Goal: Information Seeking & Learning: Learn about a topic

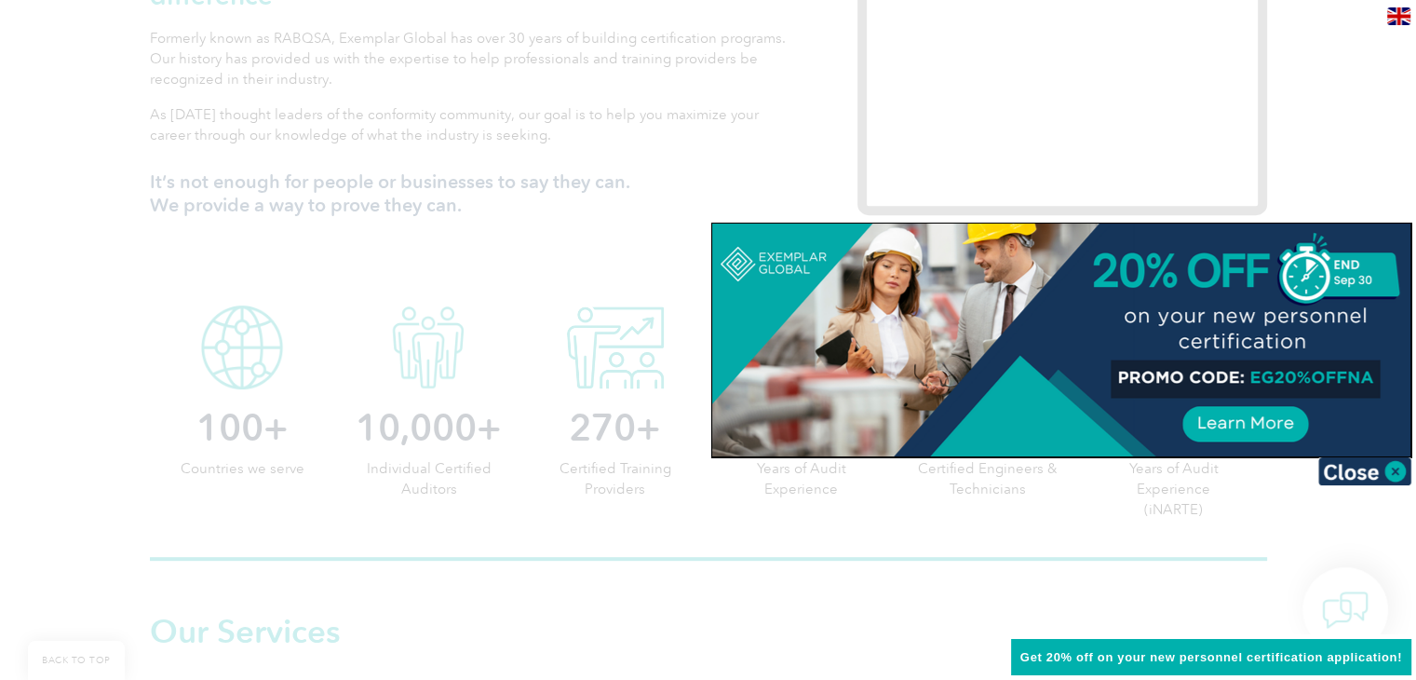
scroll to position [745, 0]
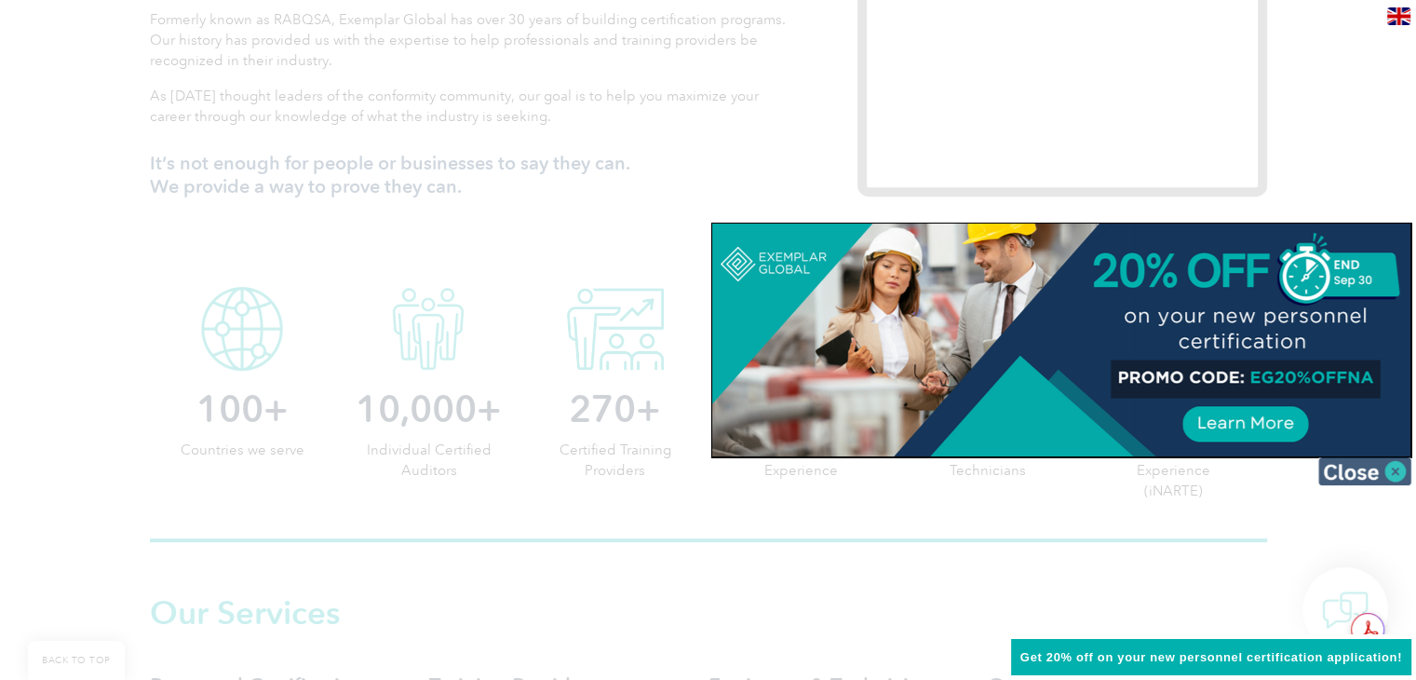
click at [1393, 464] on img at bounding box center [1364, 471] width 93 height 28
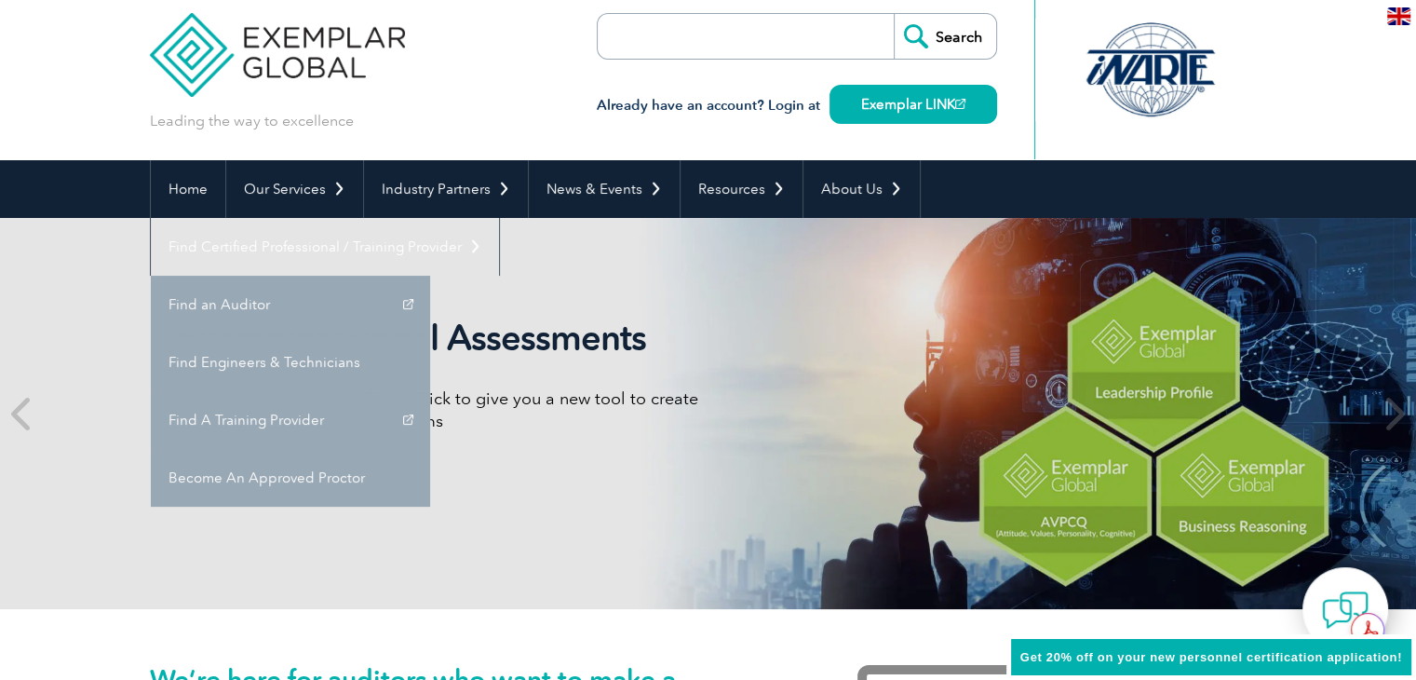
scroll to position [0, 0]
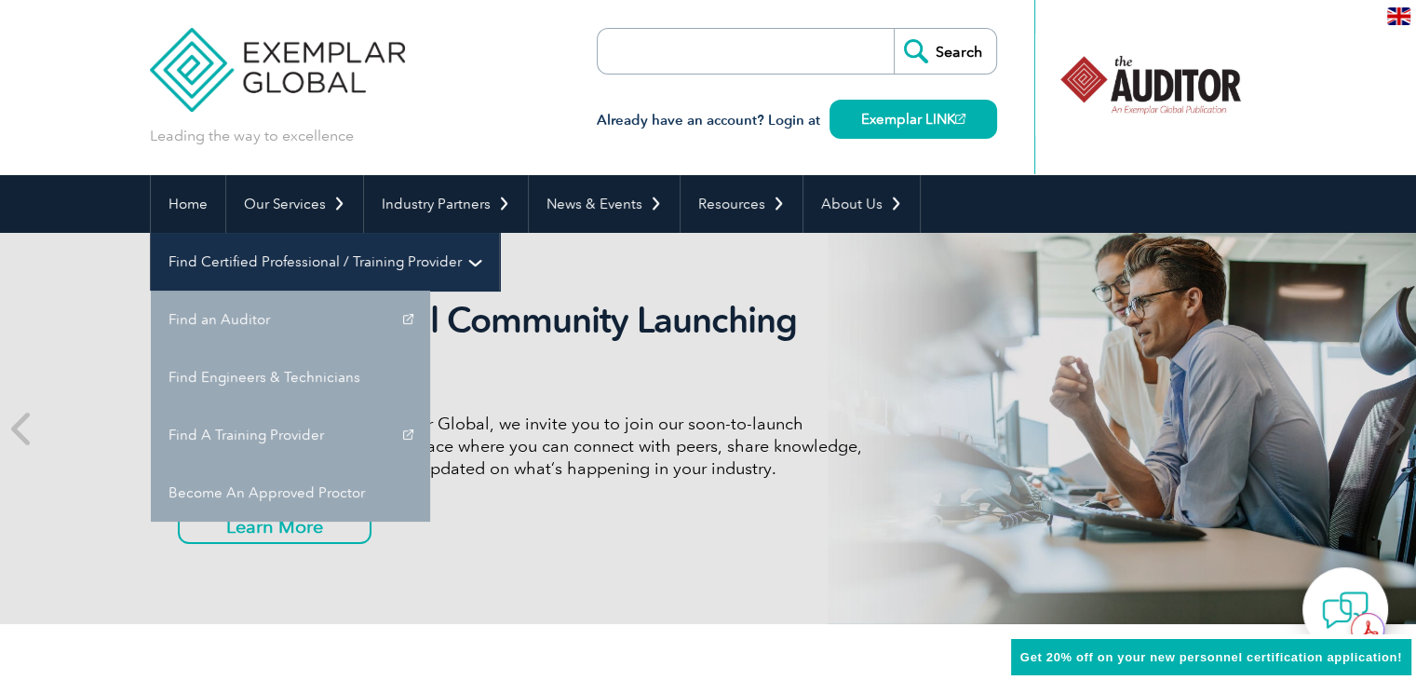
click at [499, 233] on link "Find Certified Professional / Training Provider" at bounding box center [325, 262] width 348 height 58
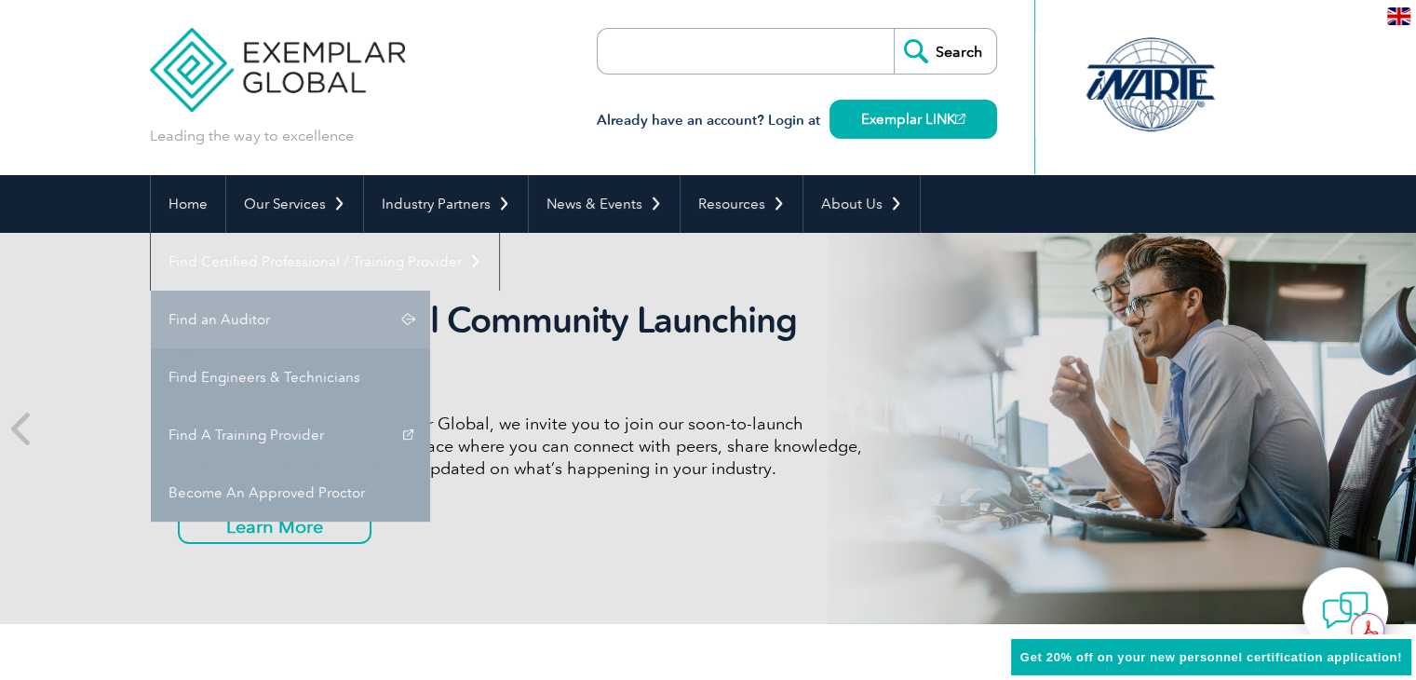
click at [430, 290] on link "Find an Auditor" at bounding box center [290, 319] width 279 height 58
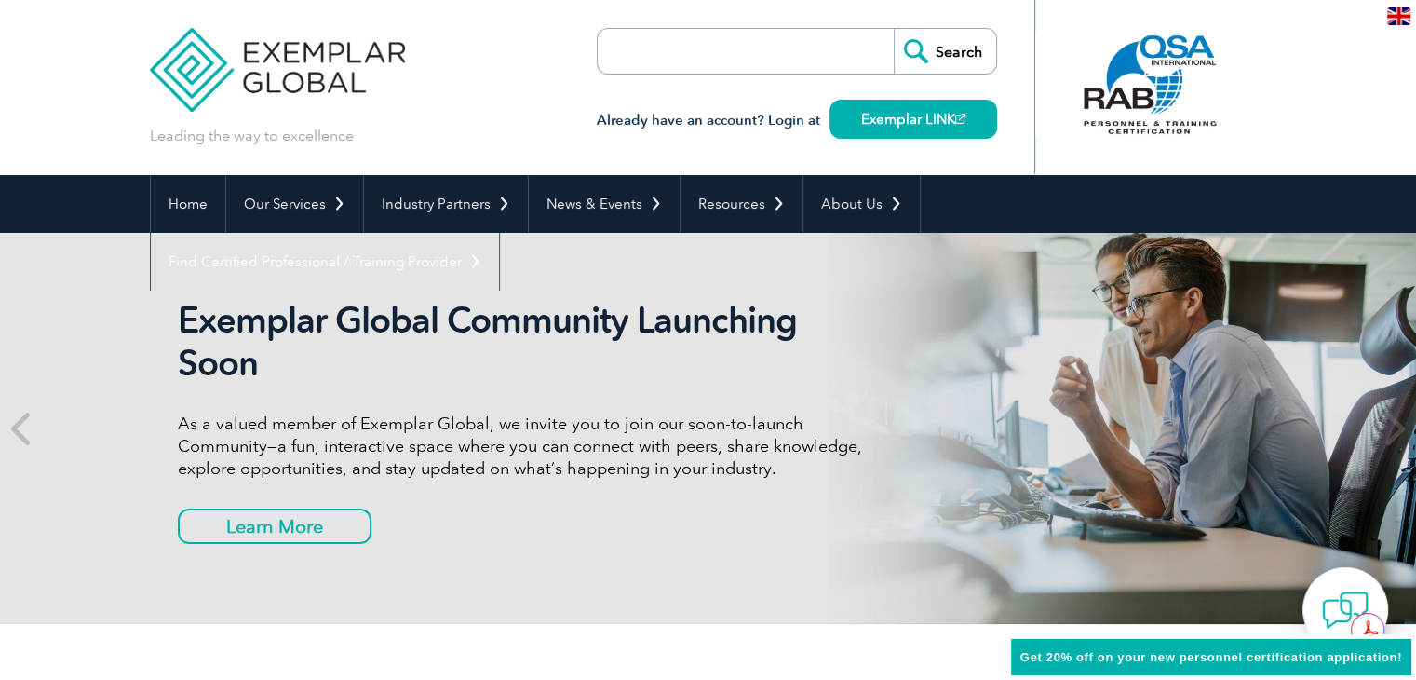
click at [788, 50] on input "search" at bounding box center [704, 51] width 195 height 45
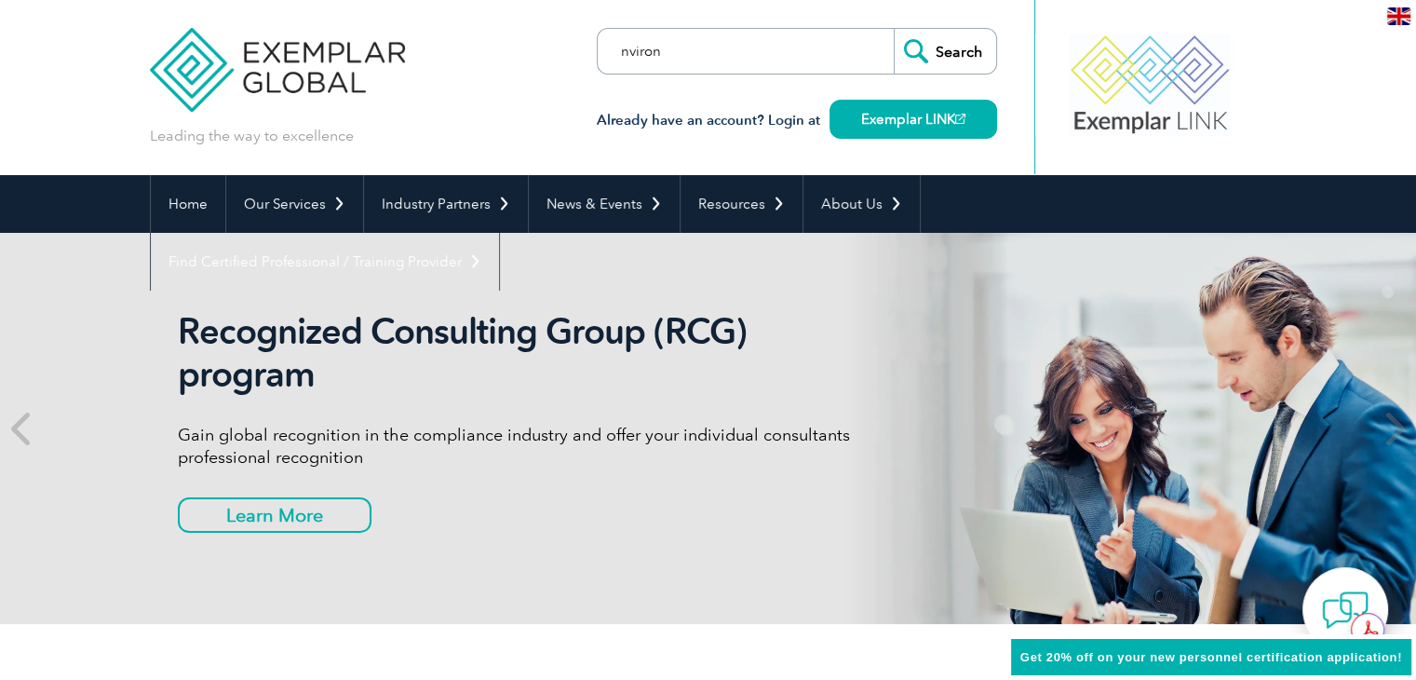
type input "nviron"
click at [894, 29] on input "Search" at bounding box center [945, 51] width 102 height 45
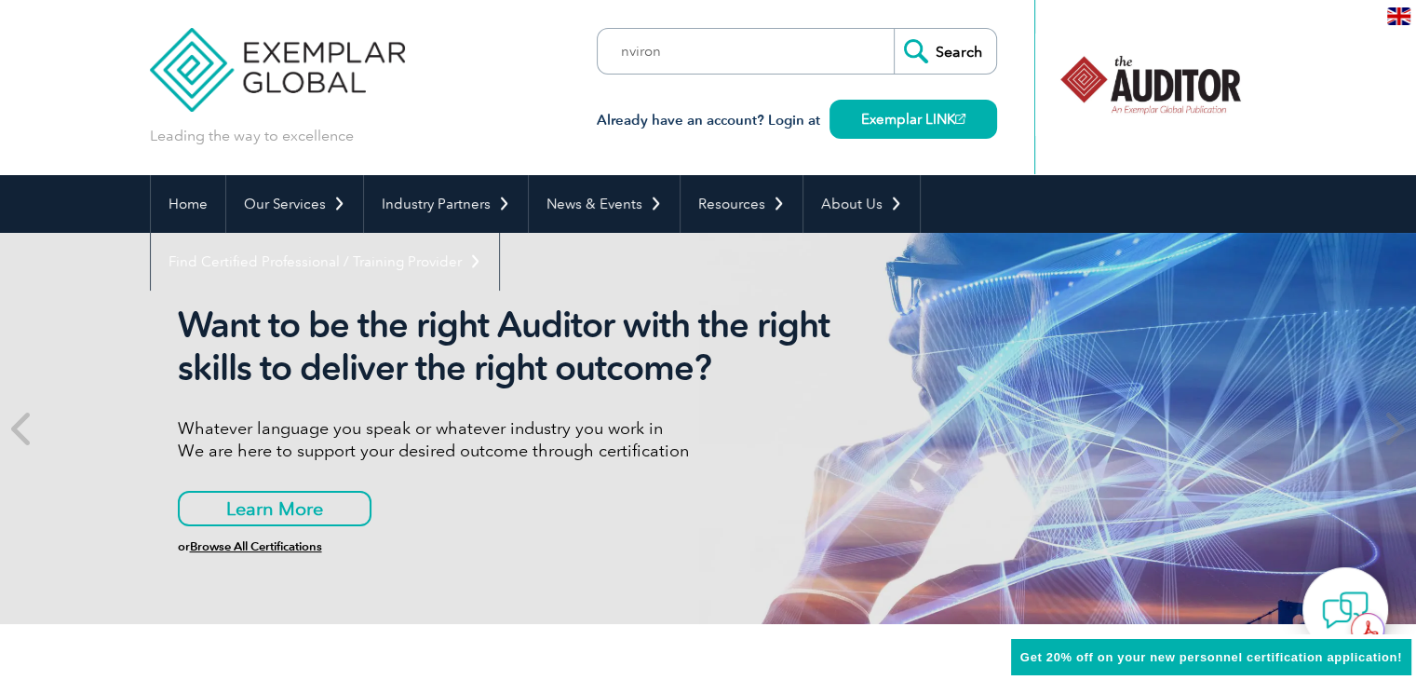
click at [269, 548] on link "Browse All Certifications" at bounding box center [256, 546] width 132 height 14
